Goal: Information Seeking & Learning: Compare options

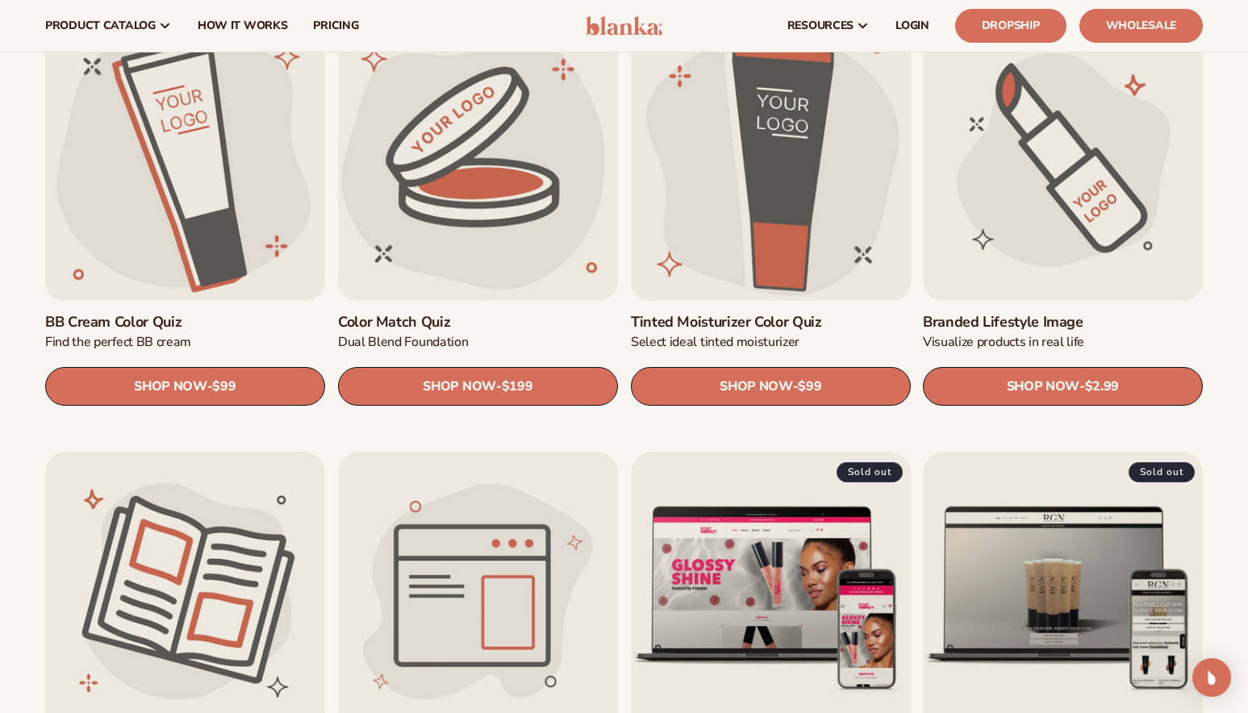
scroll to position [1371, 0]
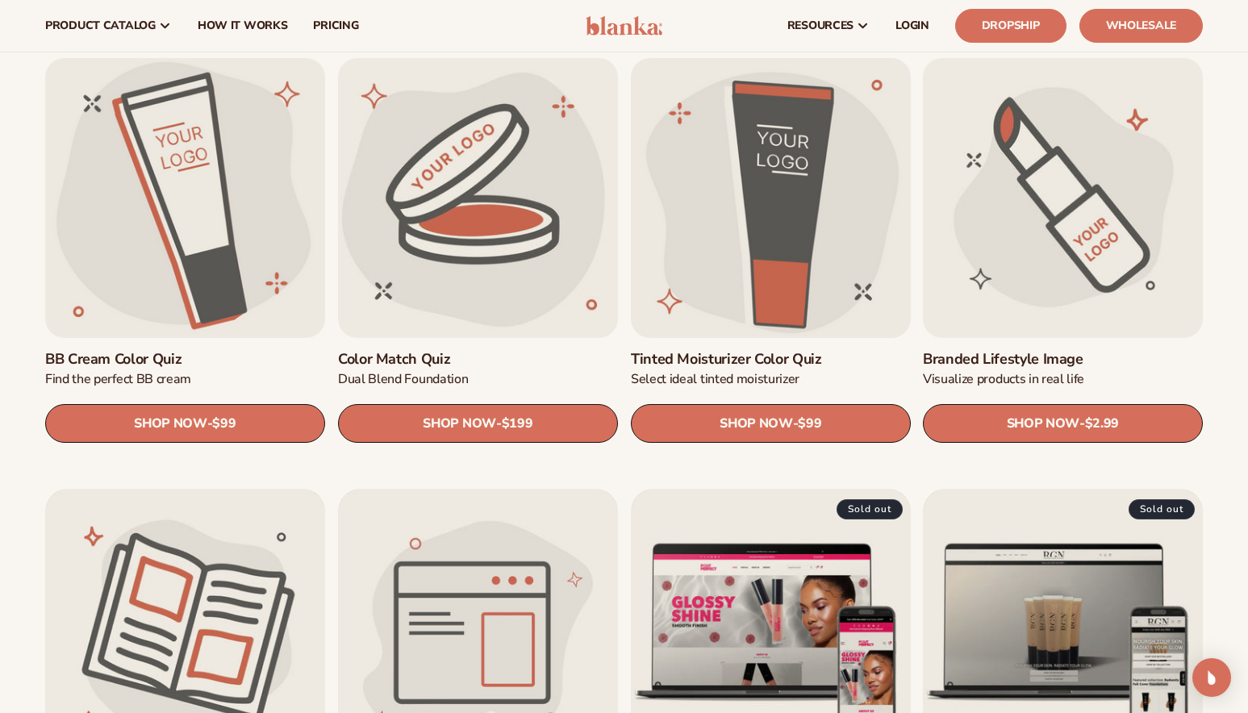
click at [1072, 351] on link "Branded Lifestyle Image" at bounding box center [1063, 360] width 280 height 18
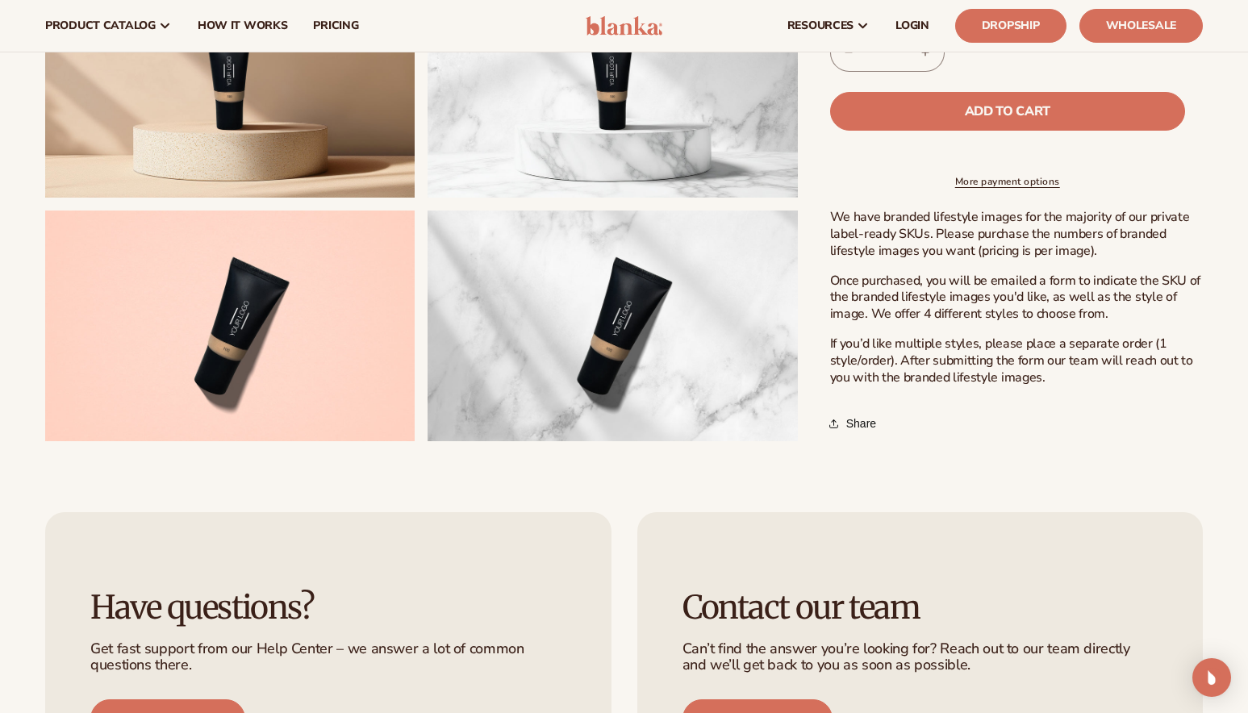
scroll to position [887, 0]
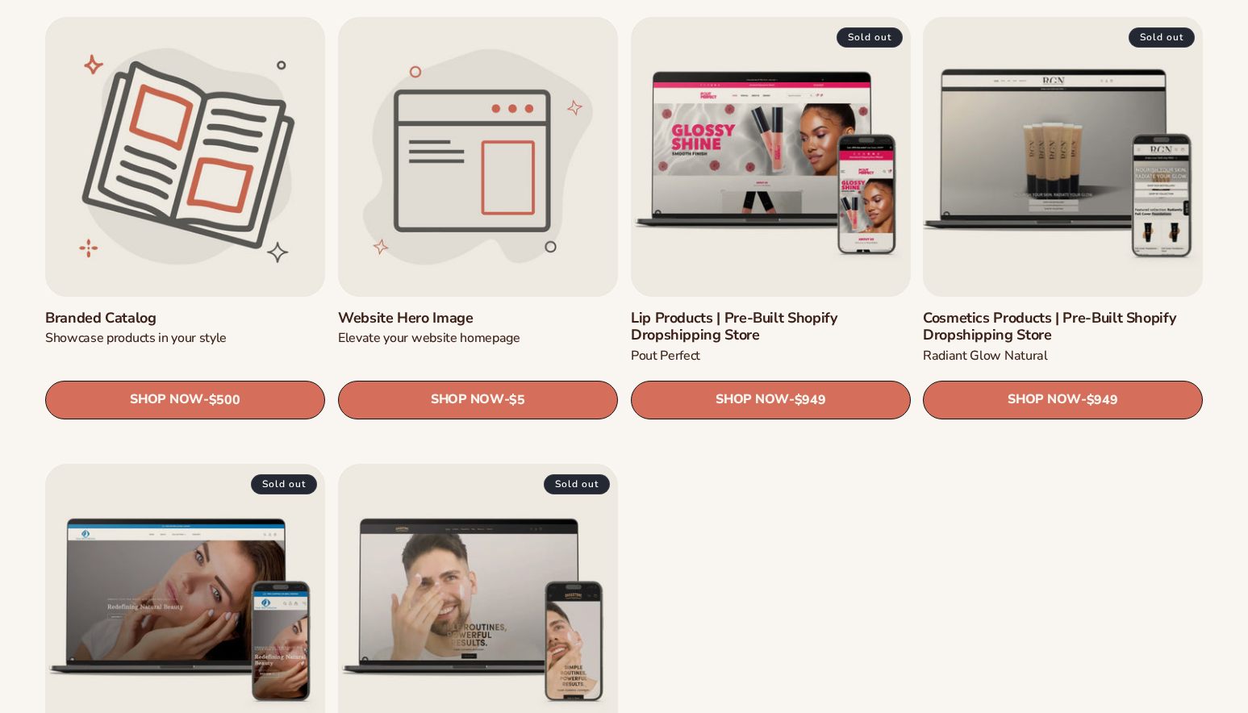
scroll to position [1855, 0]
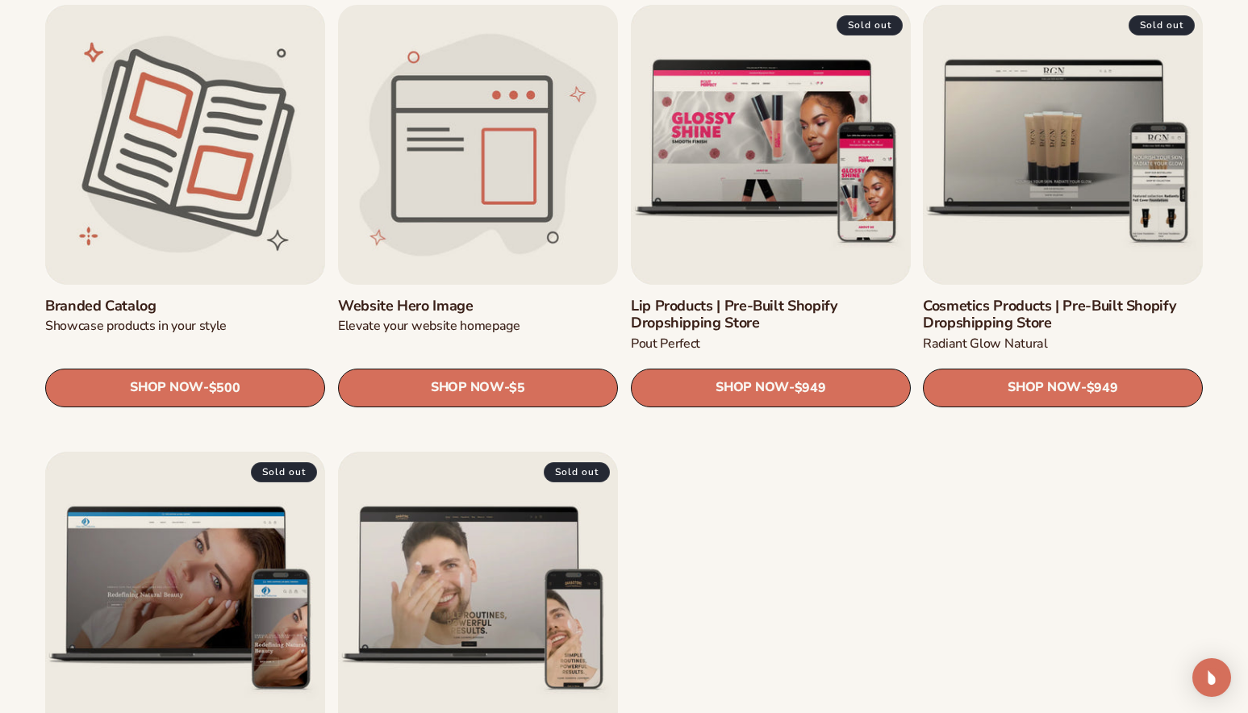
click at [435, 297] on link "Website Hero Image" at bounding box center [478, 306] width 280 height 18
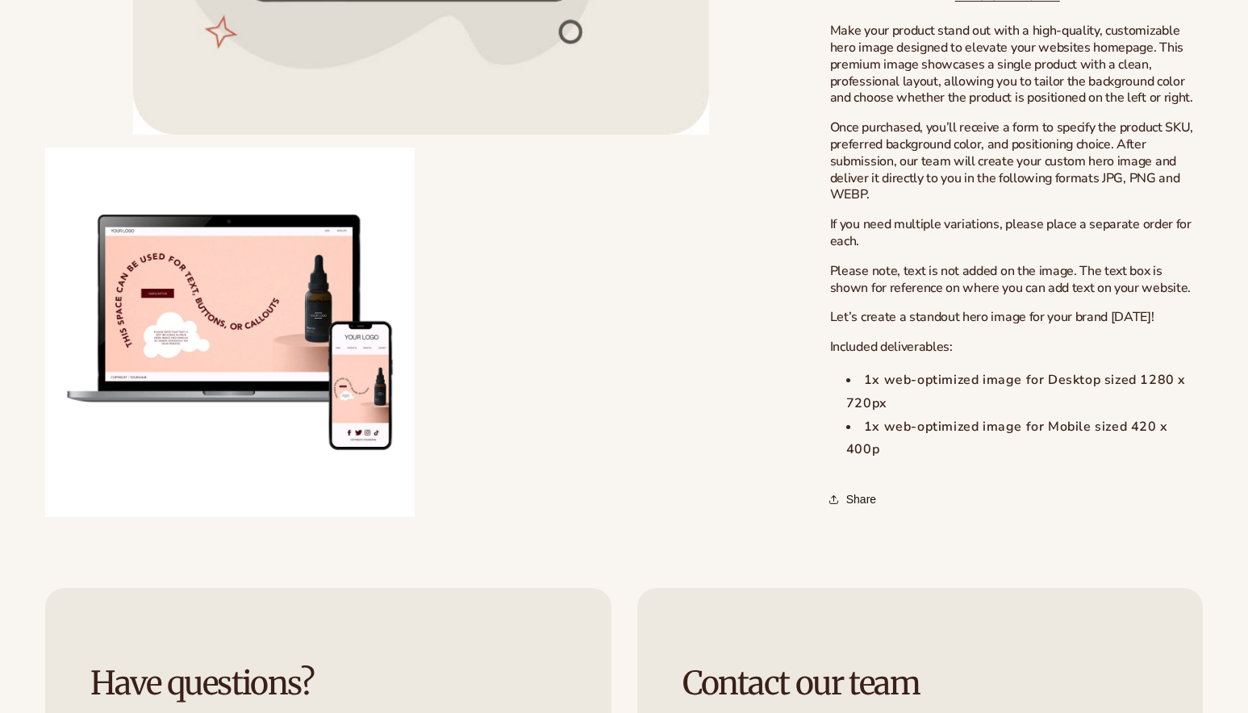
scroll to position [565, 0]
